Goal: Check status

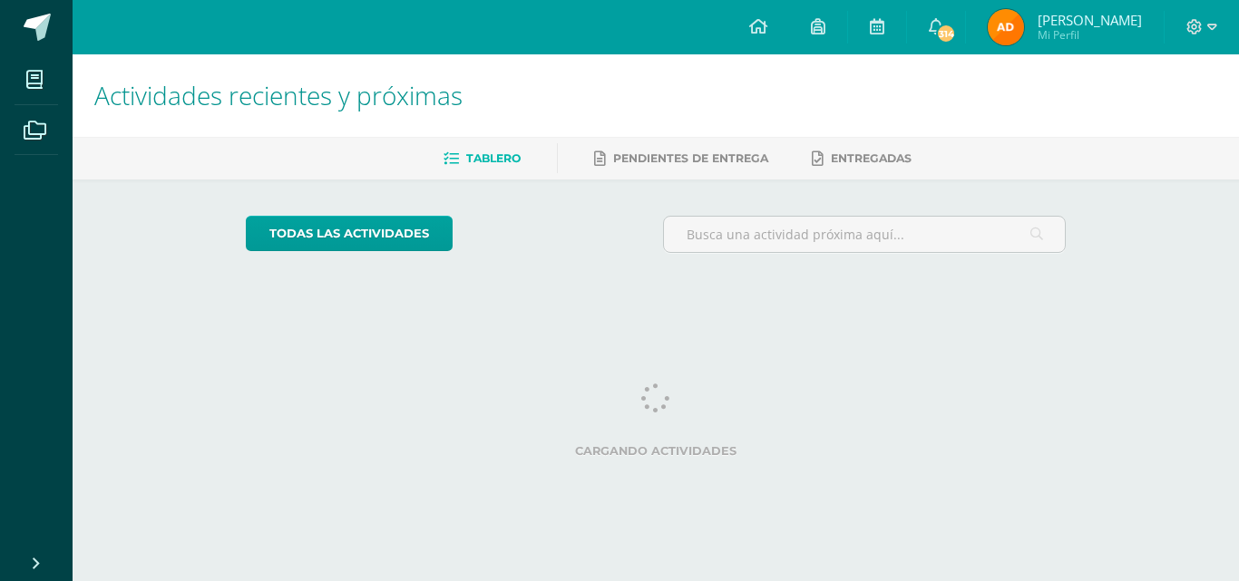
click at [1016, 26] on img at bounding box center [1005, 27] width 36 height 36
click at [1063, 20] on span "[PERSON_NAME]" at bounding box center [1089, 20] width 104 height 18
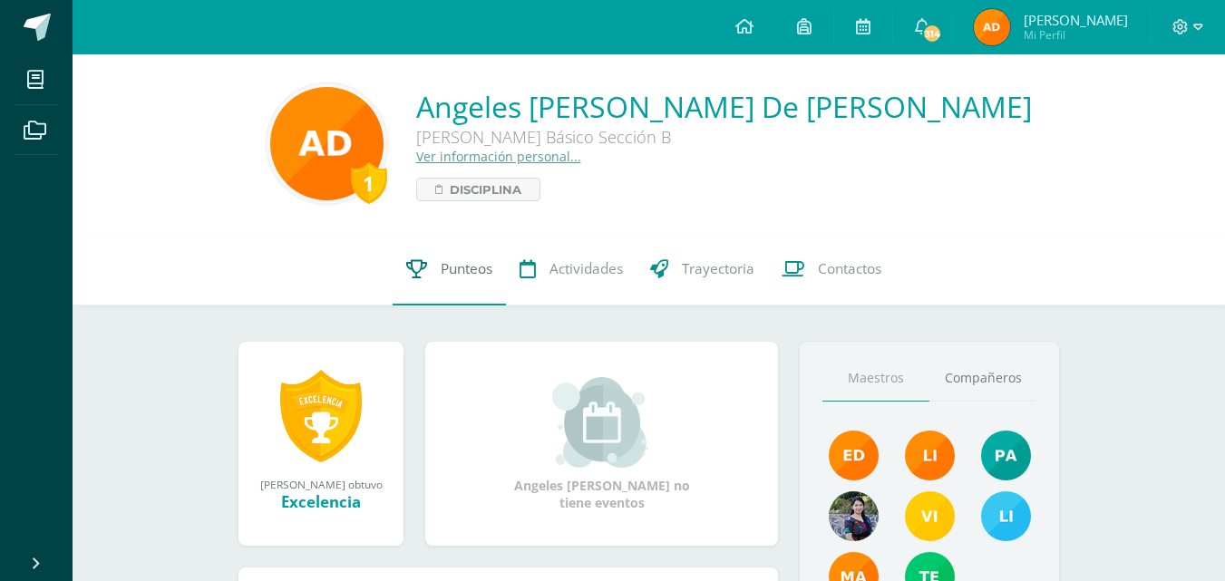
click at [459, 270] on span "Punteos" at bounding box center [467, 268] width 52 height 19
